Goal: Check status: Check status

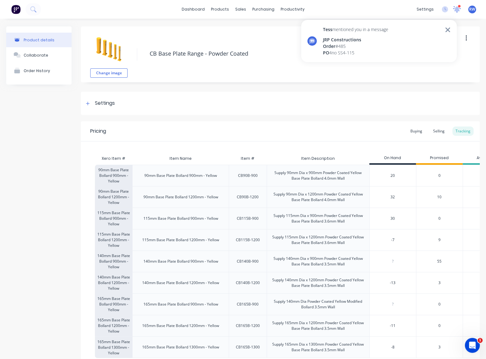
click at [452, 11] on icon at bounding box center [456, 9] width 8 height 7
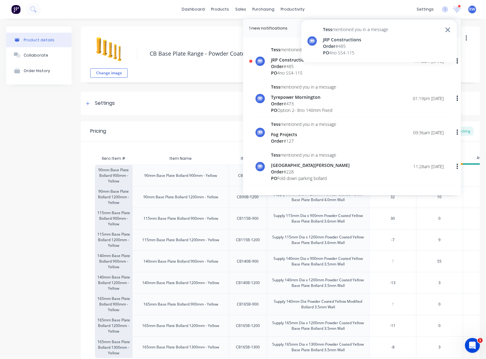
click at [320, 71] on div "PO 4no SS4-115" at bounding box center [303, 73] width 65 height 7
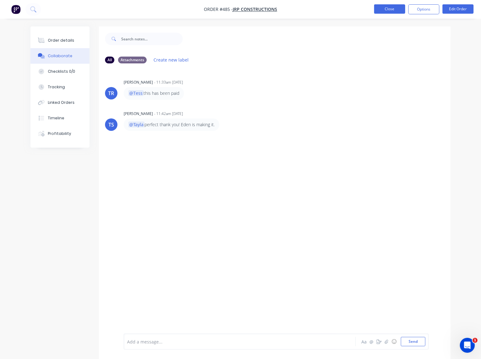
click at [380, 11] on button "Close" at bounding box center [389, 8] width 31 height 9
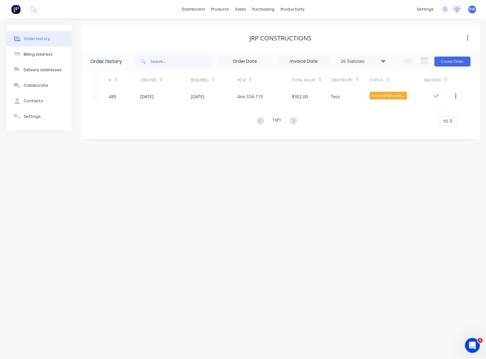
click at [458, 9] on icon at bounding box center [457, 8] width 6 height 5
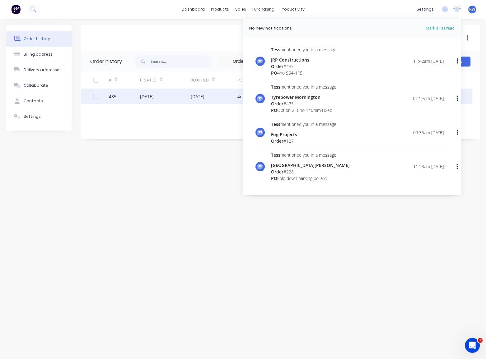
click at [196, 95] on div "[DATE]" at bounding box center [198, 96] width 14 height 7
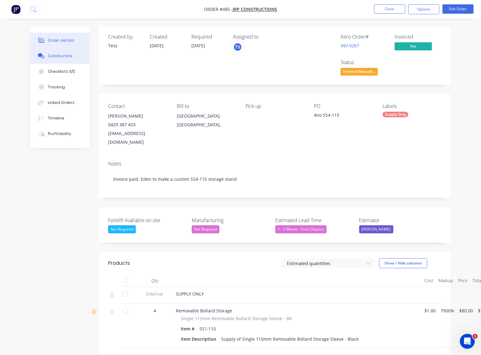
click at [64, 58] on div "Collaborate" at bounding box center [60, 56] width 25 height 6
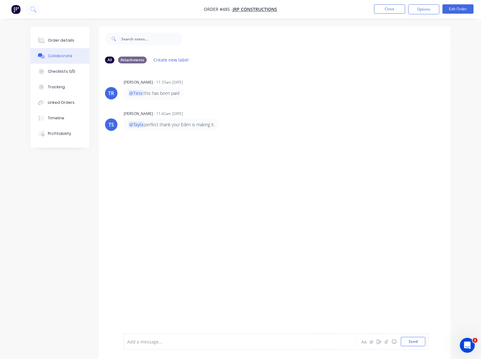
click at [374, 12] on ul "Close Options Edit Order" at bounding box center [424, 9] width 114 height 10
click at [383, 11] on button "Close" at bounding box center [389, 8] width 31 height 9
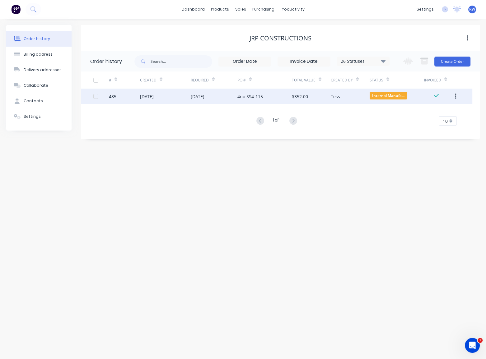
click at [149, 102] on div "[DATE]" at bounding box center [165, 97] width 51 height 16
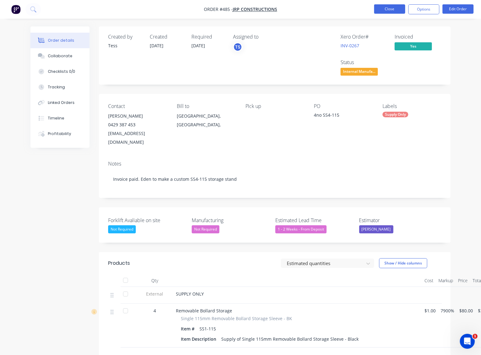
click at [391, 11] on button "Close" at bounding box center [389, 8] width 31 height 9
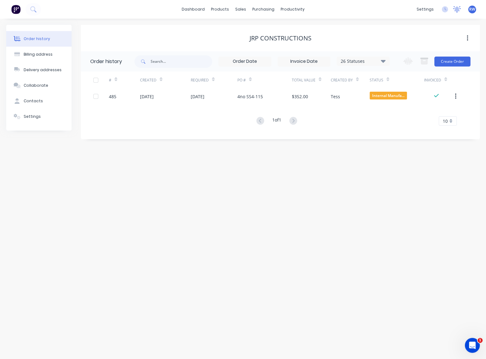
click at [456, 9] on icon at bounding box center [457, 8] width 6 height 5
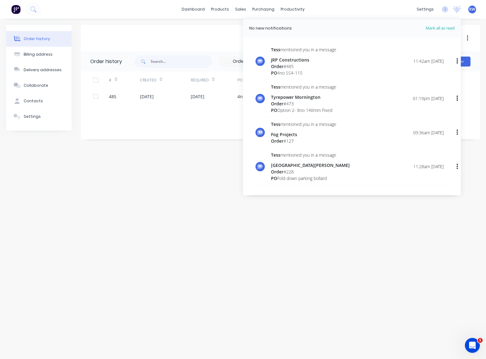
click at [208, 33] on div "JRP Constructions" at bounding box center [280, 38] width 399 height 11
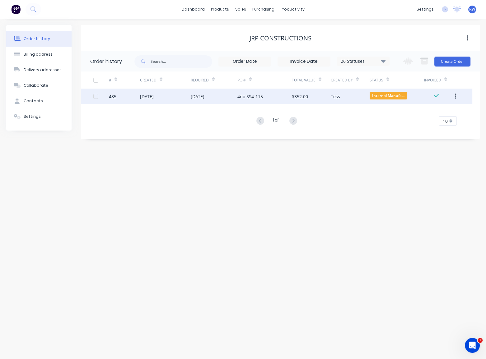
click at [197, 97] on div "[DATE]" at bounding box center [198, 96] width 14 height 7
